Goal: Task Accomplishment & Management: Manage account settings

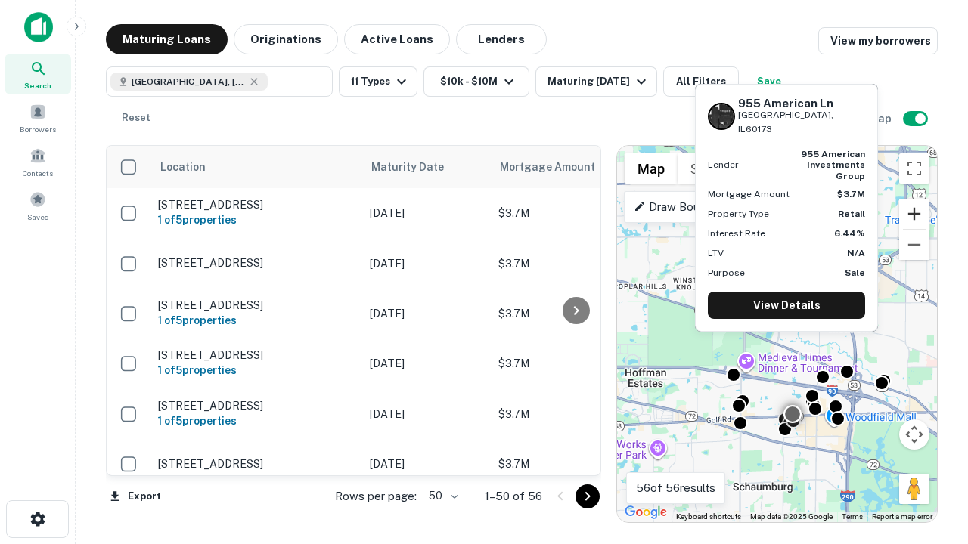
click at [914, 214] on button "Zoom in" at bounding box center [914, 214] width 30 height 30
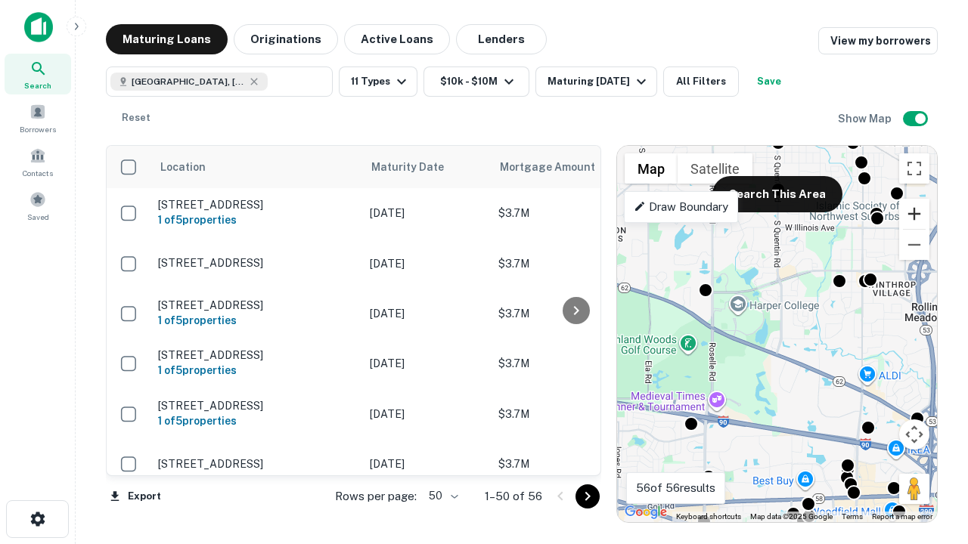
click at [914, 214] on button "Zoom in" at bounding box center [914, 214] width 30 height 30
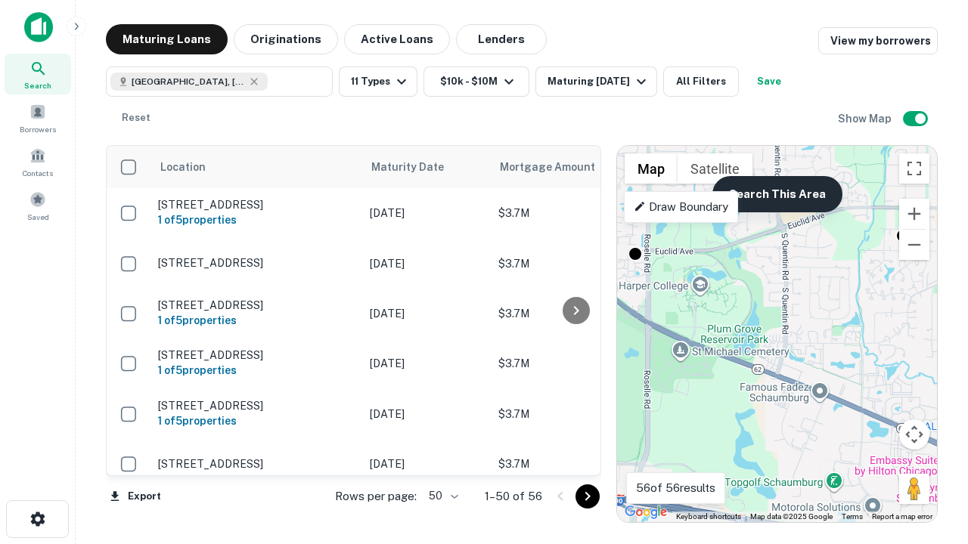
click at [777, 194] on button "Search This Area" at bounding box center [777, 194] width 130 height 36
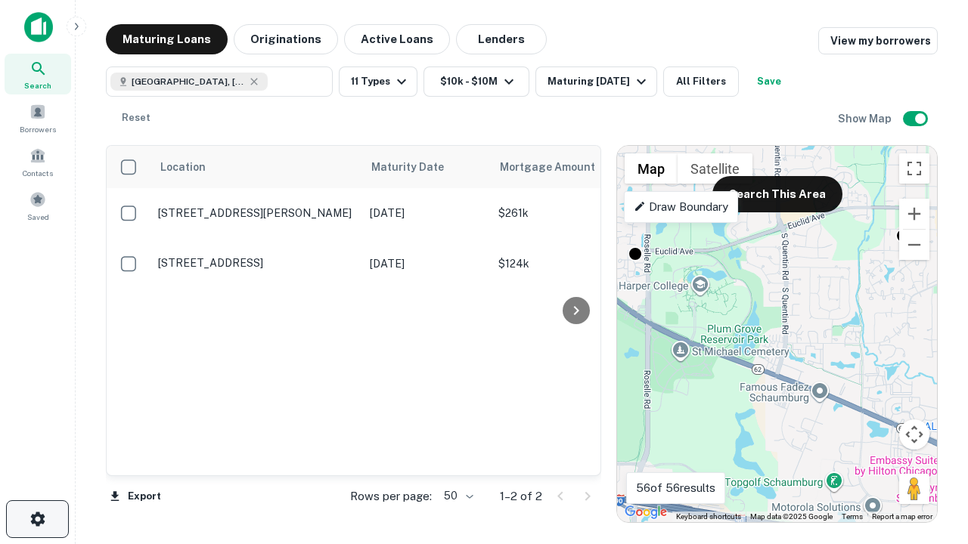
click at [37, 519] on icon "button" at bounding box center [38, 519] width 18 height 18
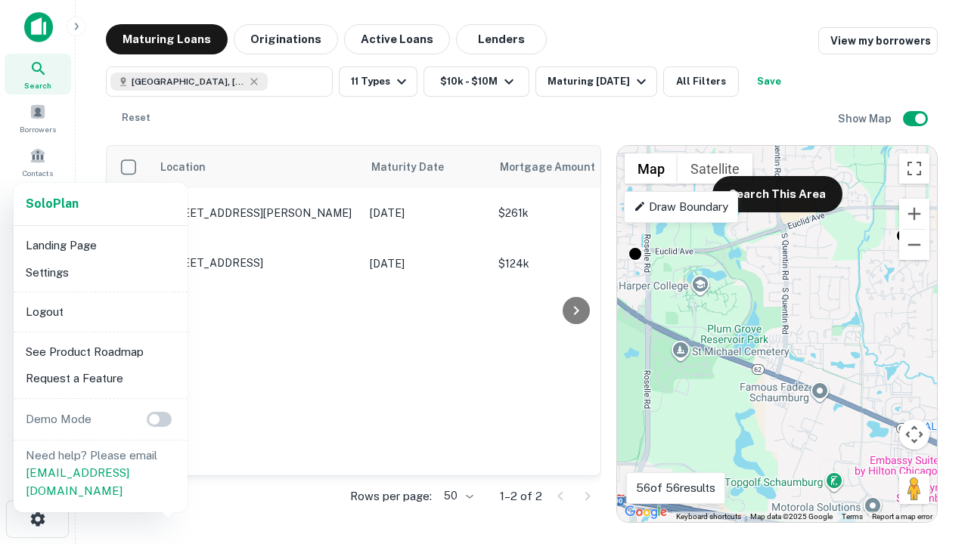
click at [100, 312] on li "Logout" at bounding box center [101, 312] width 162 height 27
